Goal: Task Accomplishment & Management: Manage account settings

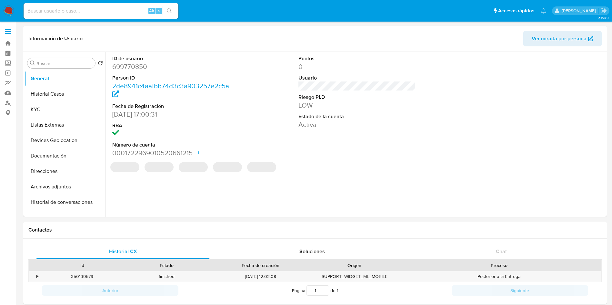
select select "10"
click at [13, 11] on img at bounding box center [8, 10] width 11 height 11
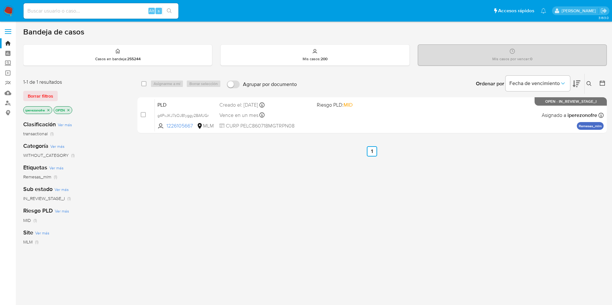
click at [589, 84] on icon at bounding box center [588, 83] width 5 height 5
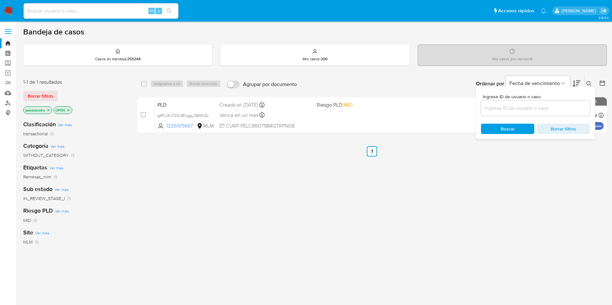
click at [50, 112] on icon "close-filter" at bounding box center [48, 110] width 4 height 4
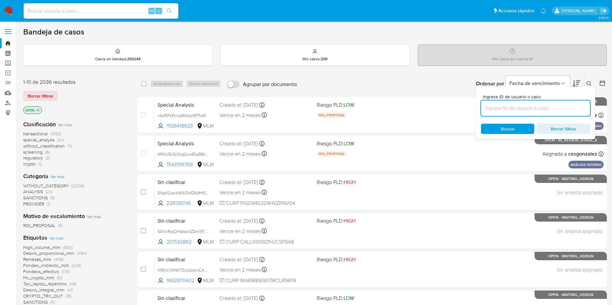
click at [519, 110] on input at bounding box center [535, 108] width 109 height 8
paste input "546645948"
type input "546645948"
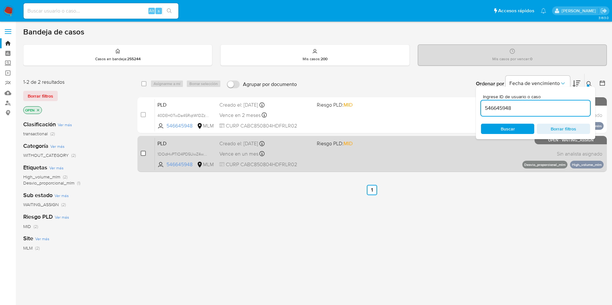
click at [142, 154] on input "checkbox" at bounding box center [143, 153] width 5 height 5
checkbox input "true"
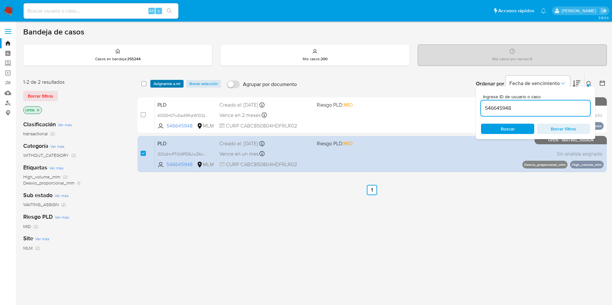
click at [162, 83] on span "Asignarme a mí" at bounding box center [166, 84] width 27 height 6
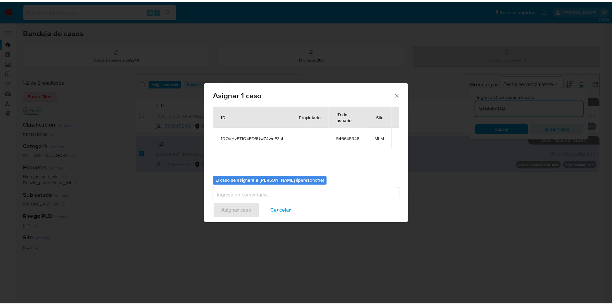
scroll to position [34, 0]
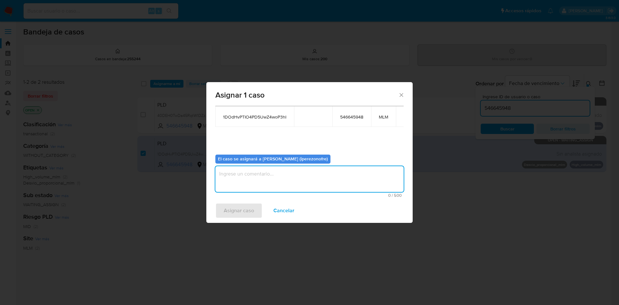
click at [301, 180] on textarea "assign-modal" at bounding box center [309, 179] width 188 height 26
type textarea "ipo"
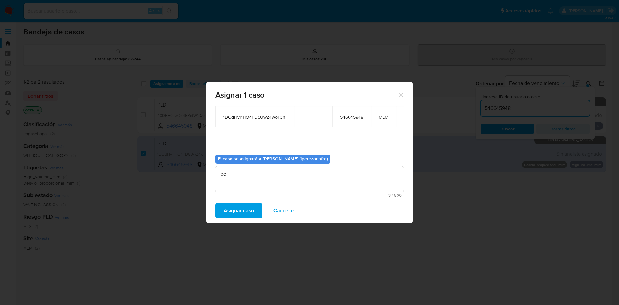
click at [243, 206] on span "Asignar caso" at bounding box center [239, 211] width 30 height 14
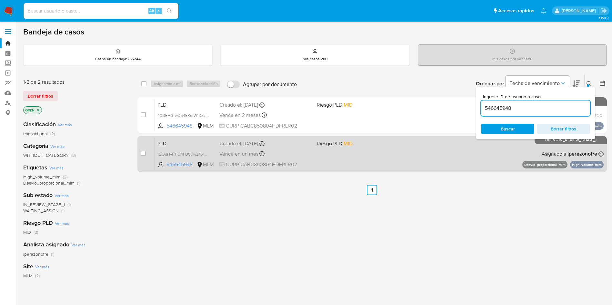
click at [312, 156] on div "PLD 1DOdHvPTIO4PD5UwZ4woP3hI 546645948 MLM Riesgo PLD: MID Creado el: 12/09/202…" at bounding box center [379, 154] width 449 height 33
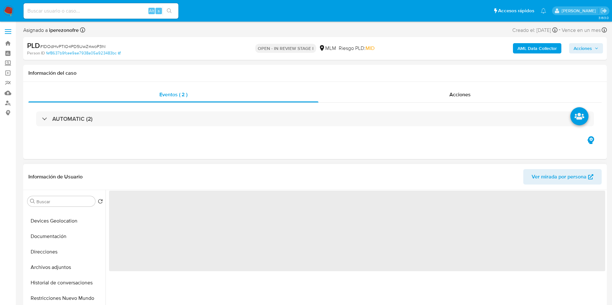
select select "10"
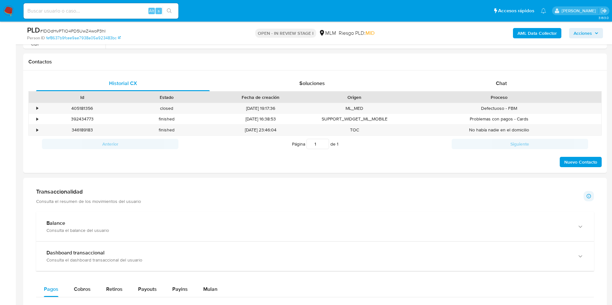
scroll to position [290, 0]
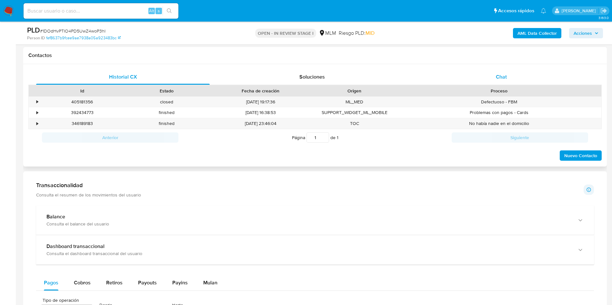
click at [509, 70] on div "Chat" at bounding box center [500, 76] width 173 height 15
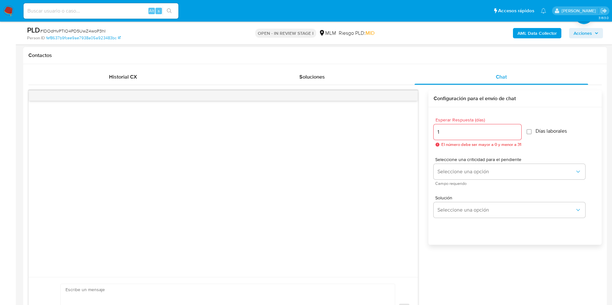
click at [514, 130] on input "1" at bounding box center [477, 132] width 88 height 8
click at [514, 130] on input "2" at bounding box center [475, 132] width 84 height 8
click at [514, 130] on input "3" at bounding box center [475, 132] width 84 height 8
click at [514, 130] on input "4" at bounding box center [475, 132] width 84 height 8
type input "5"
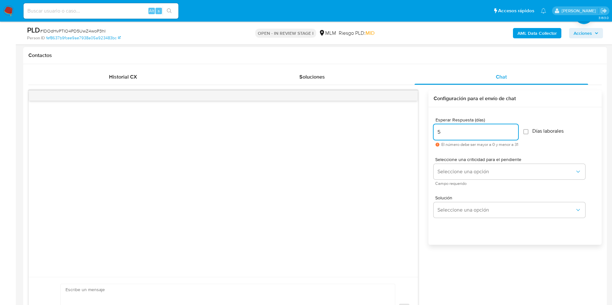
click at [514, 130] on input "5" at bounding box center [475, 132] width 84 height 8
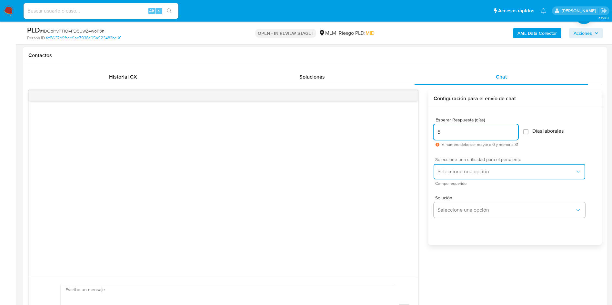
click at [534, 169] on span "Seleccione una opción" at bounding box center [505, 172] width 137 height 6
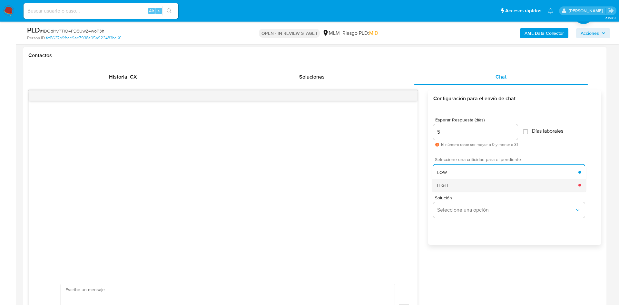
click at [505, 189] on div "HIGH" at bounding box center [507, 185] width 141 height 13
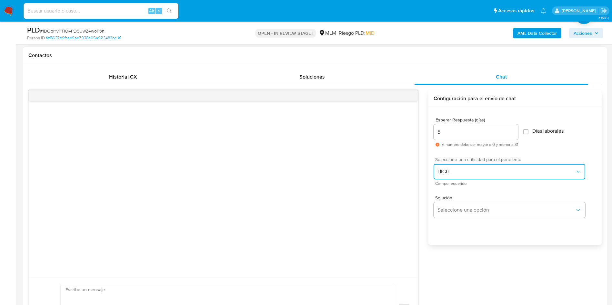
scroll to position [339, 0]
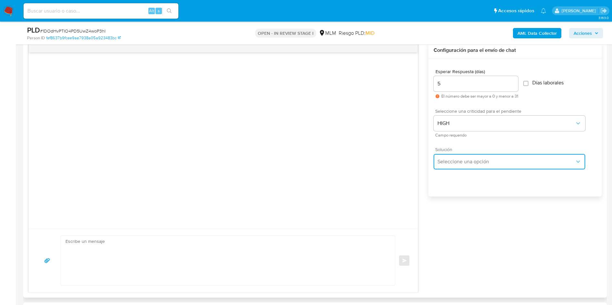
click at [535, 164] on span "Seleccione una opción" at bounding box center [505, 162] width 137 height 6
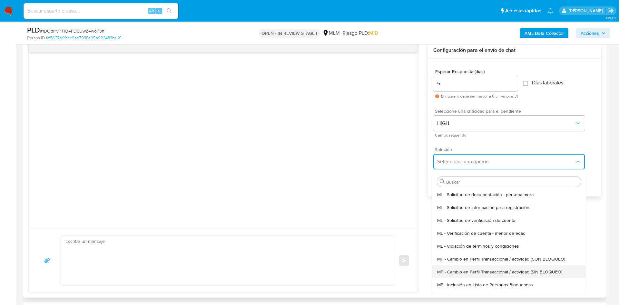
click at [519, 272] on span "MP - Cambio en Perfil Transaccional / actividad (SIN BLOQUEO)" at bounding box center [499, 272] width 125 height 6
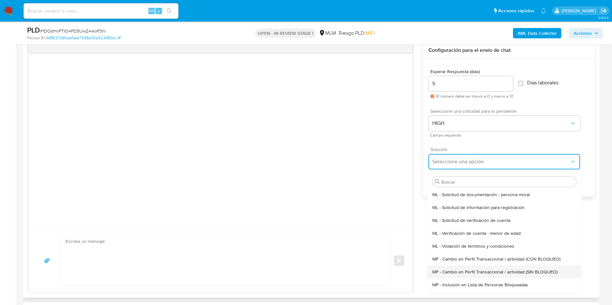
type textarea "Estimado ,Te comunicamos que se ha identificado un cambio en el uso habitual de…"
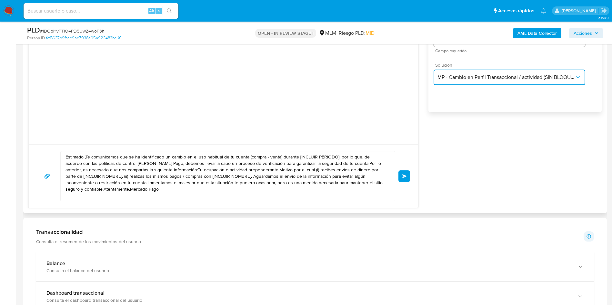
scroll to position [435, 0]
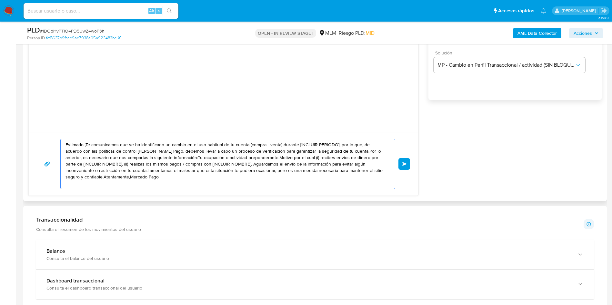
drag, startPoint x: 144, startPoint y: 178, endPoint x: 48, endPoint y: 135, distance: 105.2
click at [48, 135] on div "Estimado ,Te comunicamos que se ha identificado un cambio en el uso habitual de…" at bounding box center [223, 164] width 389 height 64
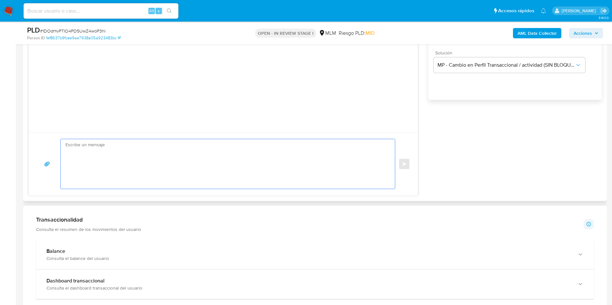
paste textarea "Estimada CARLOS ALBERTO CARRANZA BALDERAS, Te comunicamos que se ha identificad…"
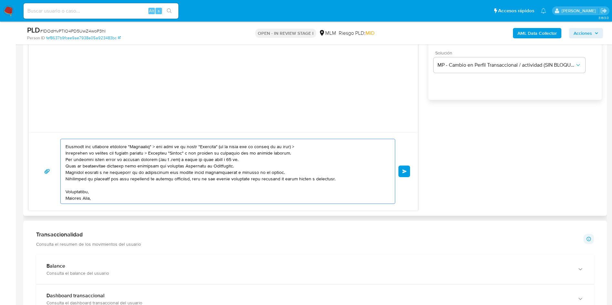
scroll to position [75, 0]
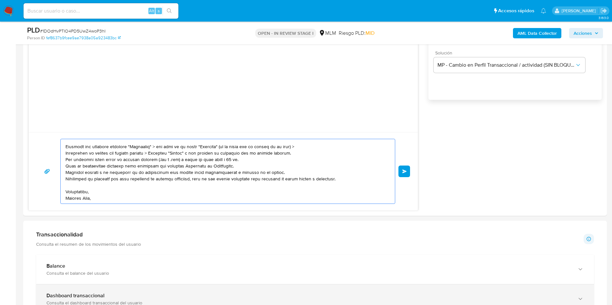
type textarea "Estimada CARLOS ALBERTO CARRANZA BALDERAS, Te comunicamos que se ha identificad…"
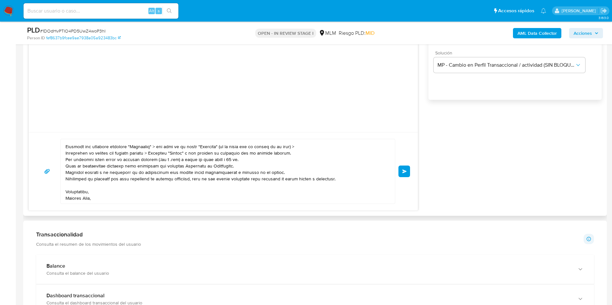
click at [437, 127] on div "Enviar Configuración para el envío de chat Esperar Respuesta (días) 5 El número…" at bounding box center [314, 78] width 573 height 266
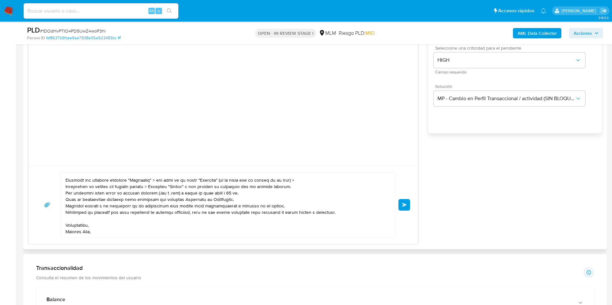
scroll to position [387, 0]
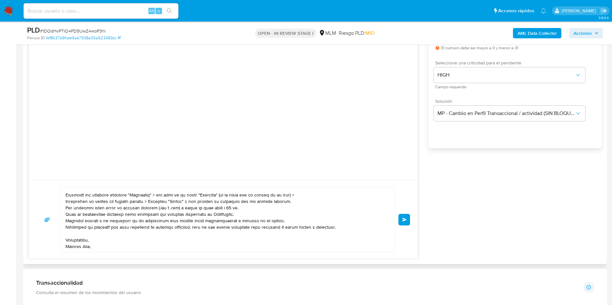
click at [404, 219] on span "Enviar" at bounding box center [404, 220] width 5 height 4
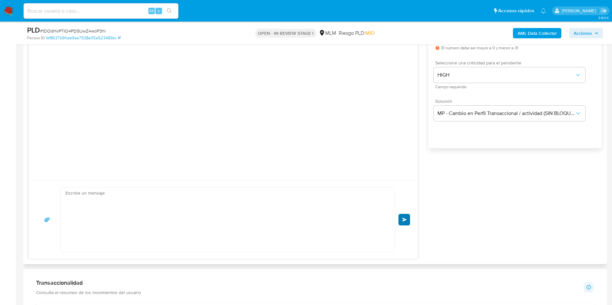
scroll to position [78, 0]
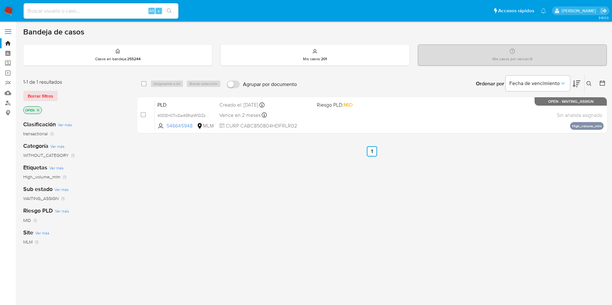
click at [112, 10] on input at bounding box center [101, 11] width 155 height 8
paste input "1226105667"
type input "1226105667"
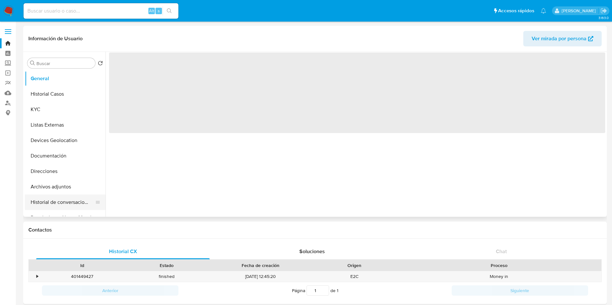
select select "10"
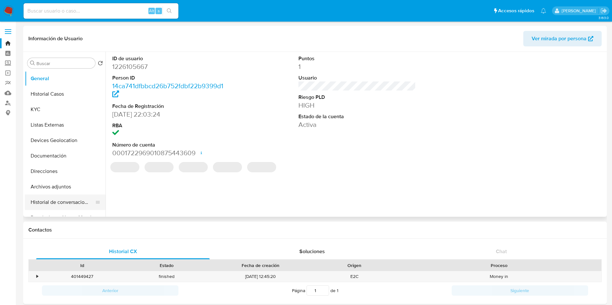
click at [69, 203] on button "Historial de conversaciones" at bounding box center [62, 202] width 75 height 15
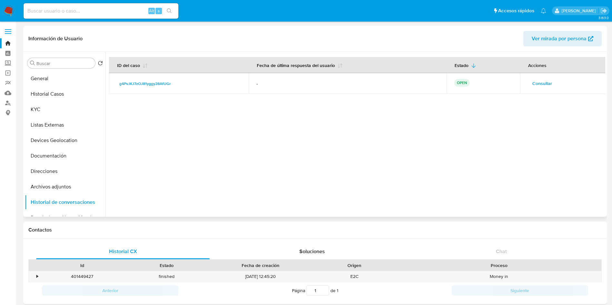
click at [535, 84] on span "Consultar" at bounding box center [542, 83] width 20 height 9
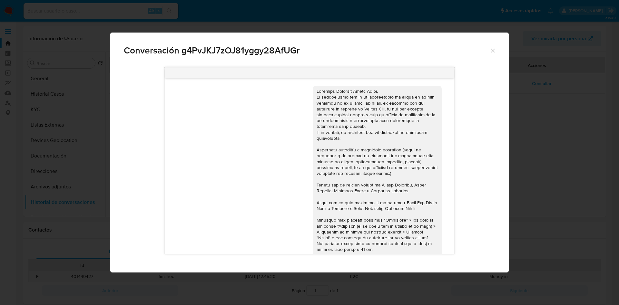
scroll to position [78, 0]
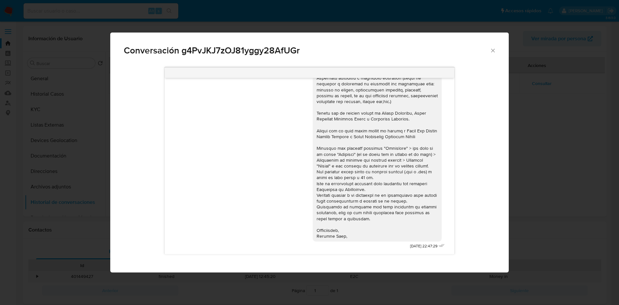
click at [495, 47] on icon "Cerrar" at bounding box center [493, 50] width 6 height 6
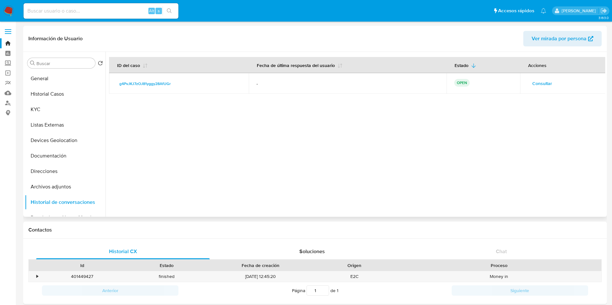
click at [390, 136] on div at bounding box center [355, 134] width 500 height 165
click at [539, 82] on span "Consultar" at bounding box center [542, 83] width 20 height 9
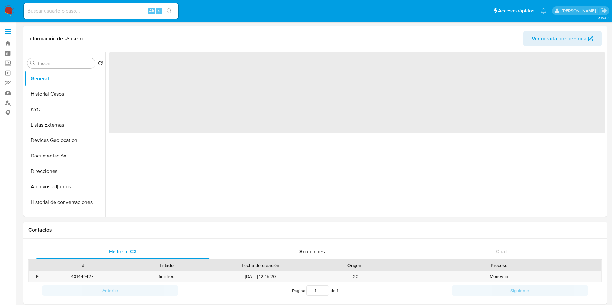
select select "10"
click at [9, 12] on img at bounding box center [8, 10] width 11 height 11
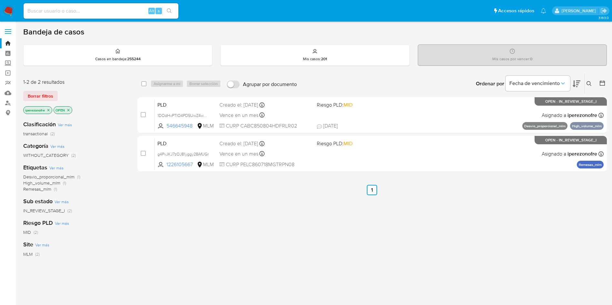
click at [589, 82] on icon at bounding box center [588, 83] width 5 height 5
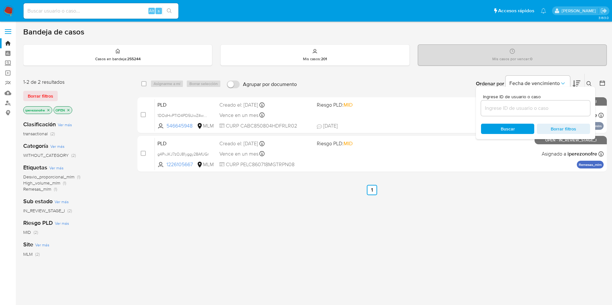
click at [518, 113] on div at bounding box center [535, 108] width 109 height 15
click at [518, 107] on input at bounding box center [535, 108] width 109 height 8
paste input "1226105667"
type input "1226105667"
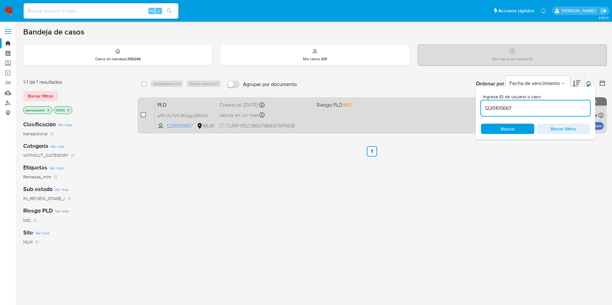
click at [142, 112] on input "checkbox" at bounding box center [143, 114] width 5 height 5
checkbox input "true"
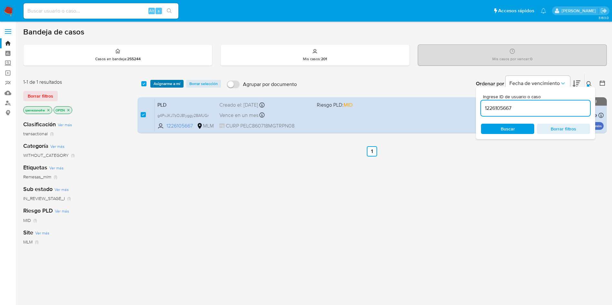
click at [170, 82] on span "Asignarme a mí" at bounding box center [166, 84] width 27 height 6
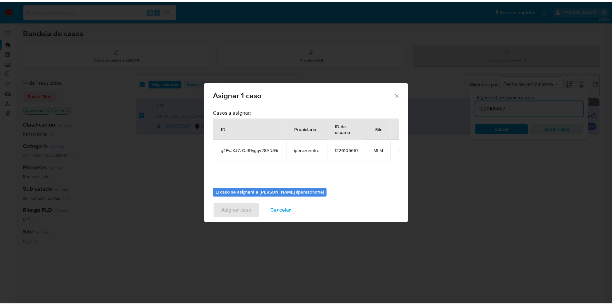
scroll to position [34, 0]
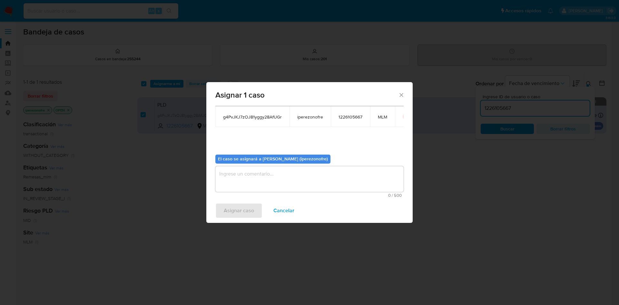
click at [306, 183] on textarea "assign-modal" at bounding box center [309, 179] width 188 height 26
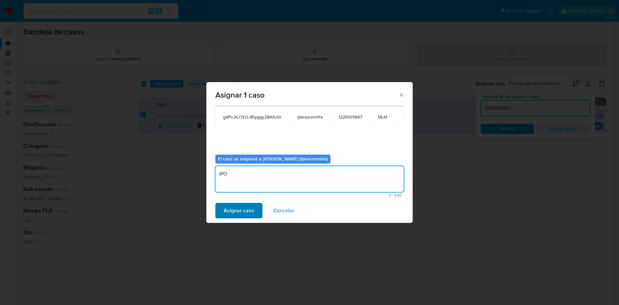
type textarea "IPO"
click at [232, 207] on span "Asignar caso" at bounding box center [239, 211] width 30 height 14
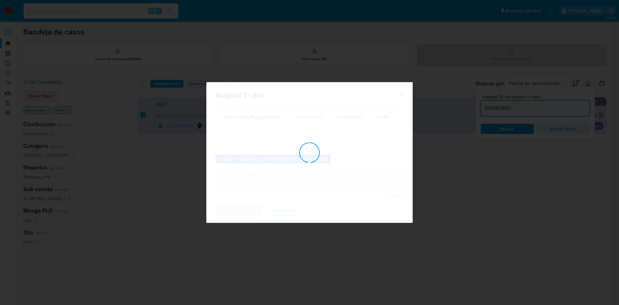
checkbox input "false"
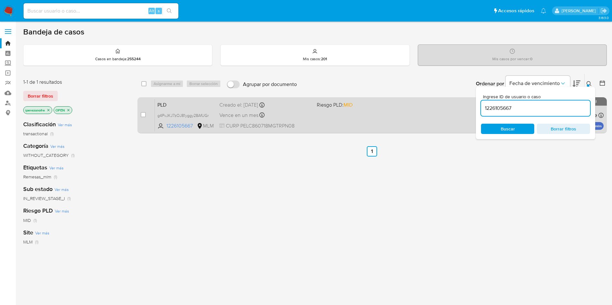
click at [329, 112] on div "PLD g4PvJKJ7zOJ81yggy28AfUGr 1226105667 MLM Riesgo PLD: MID Creado el: 12/09/20…" at bounding box center [379, 115] width 449 height 33
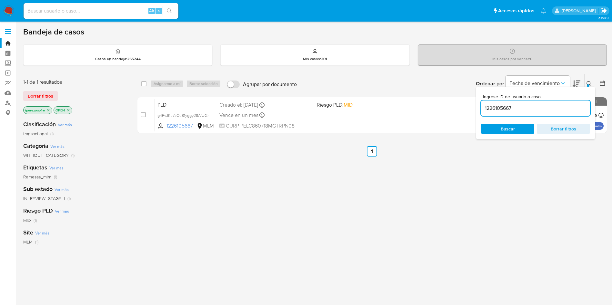
click at [601, 12] on icon "Salir" at bounding box center [603, 10] width 6 height 5
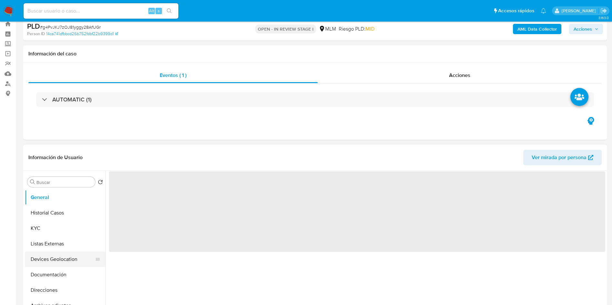
scroll to position [48, 0]
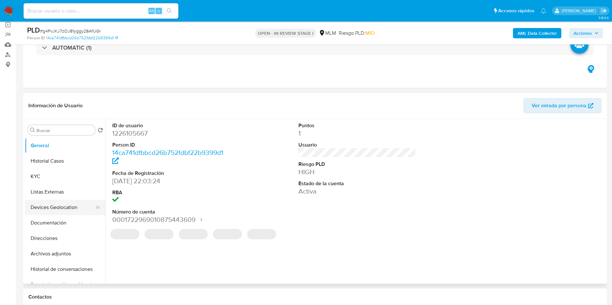
select select "10"
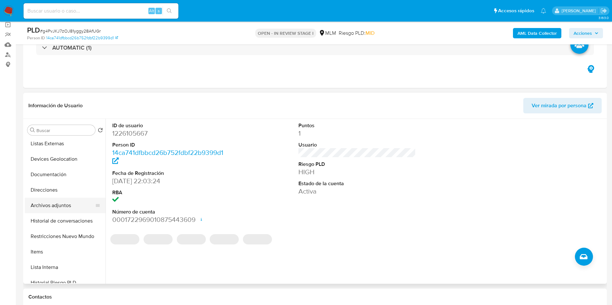
click at [69, 203] on button "Archivos adjuntos" at bounding box center [62, 205] width 75 height 15
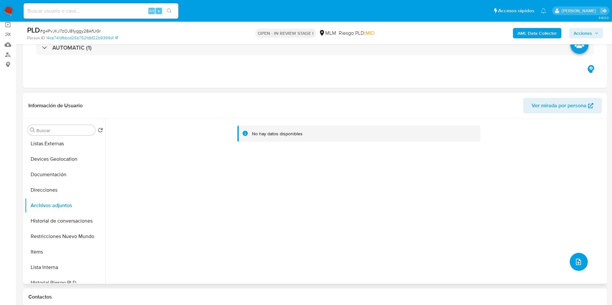
click at [576, 261] on icon "upload-file" at bounding box center [578, 262] width 5 height 6
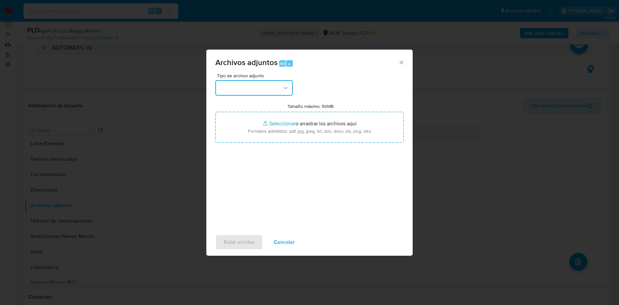
click at [235, 83] on button "button" at bounding box center [253, 87] width 77 height 15
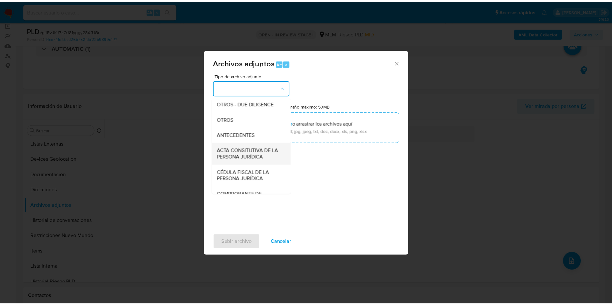
scroll to position [97, 0]
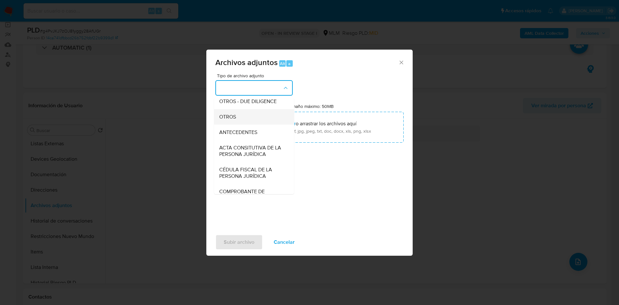
click at [242, 124] on div "OTROS" at bounding box center [252, 116] width 66 height 15
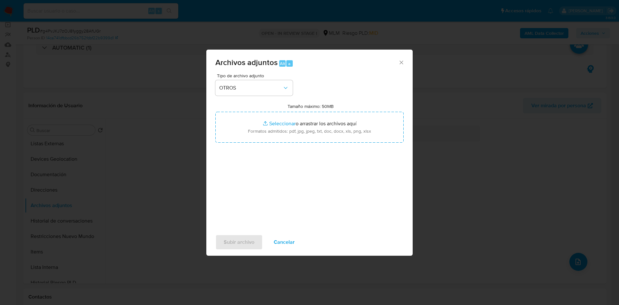
click at [280, 186] on div "Tipo de archivo adjunto OTROS Tamaño máximo: 50MB Seleccionar archivos Seleccio…" at bounding box center [309, 150] width 188 height 152
click at [238, 241] on span "Subir archivo" at bounding box center [239, 242] width 31 height 14
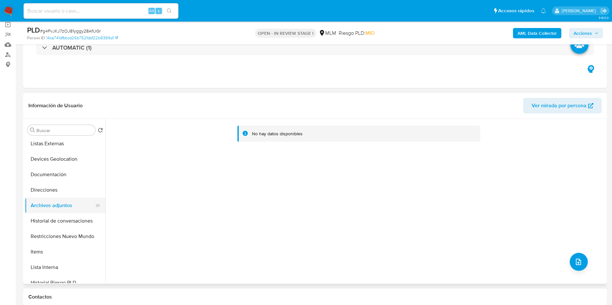
click at [59, 190] on button "Direcciones" at bounding box center [65, 190] width 81 height 15
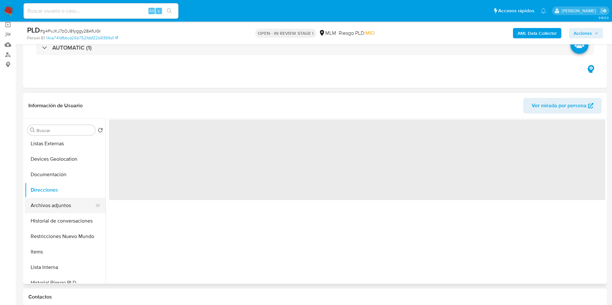
click at [59, 203] on button "Archivos adjuntos" at bounding box center [62, 205] width 75 height 15
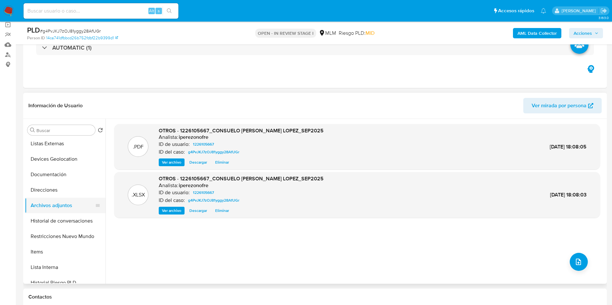
scroll to position [0, 0]
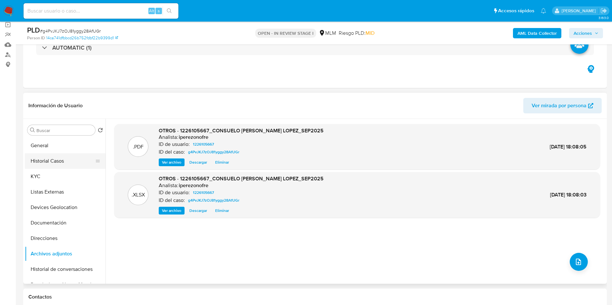
click at [55, 160] on button "Historial Casos" at bounding box center [62, 160] width 75 height 15
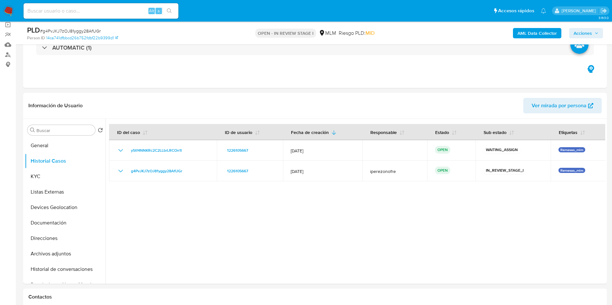
click at [599, 31] on button "Acciones" at bounding box center [586, 33] width 34 height 10
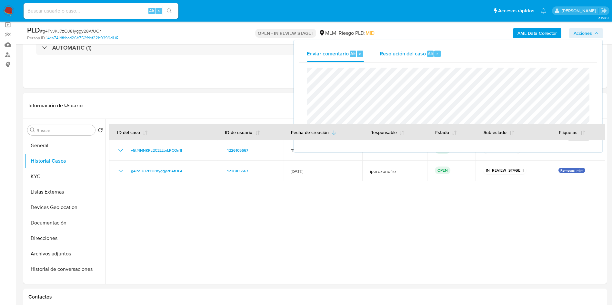
click at [394, 50] on span "Resolución del caso" at bounding box center [403, 53] width 46 height 7
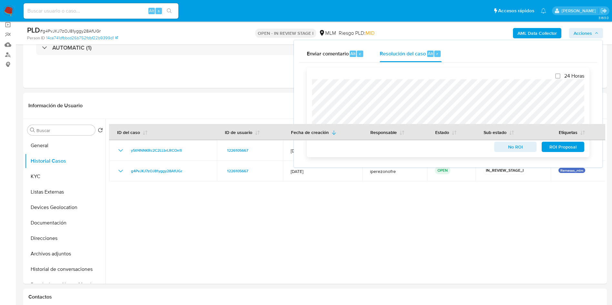
click at [553, 147] on span "ROI Proposal" at bounding box center [563, 147] width 34 height 9
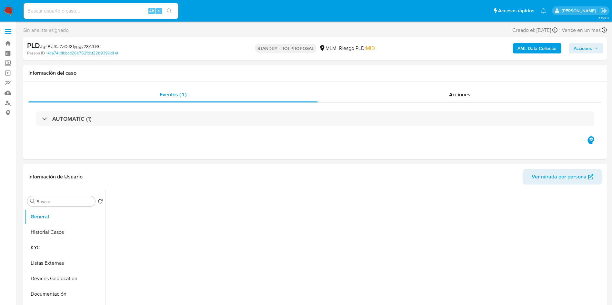
select select "10"
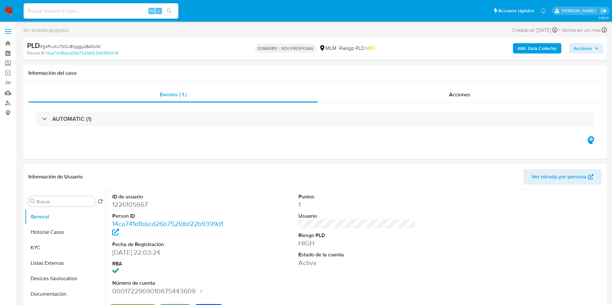
click at [587, 10] on p "[PERSON_NAME]" at bounding box center [579, 11] width 36 height 6
click at [604, 9] on icon "Salir" at bounding box center [603, 10] width 7 height 7
